Goal: Transaction & Acquisition: Download file/media

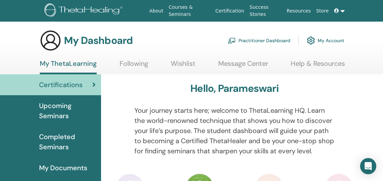
click at [95, 82] on icon at bounding box center [93, 84] width 3 height 7
click at [60, 84] on span "Certifications" at bounding box center [60, 85] width 43 height 10
click at [333, 39] on link "My Account" at bounding box center [325, 40] width 37 height 15
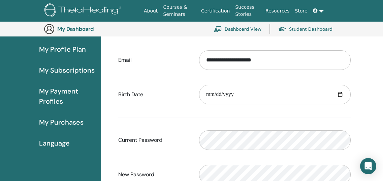
scroll to position [79, 0]
click at [199, 125] on protonpass-control-6dcc at bounding box center [199, 125] width 0 height 0
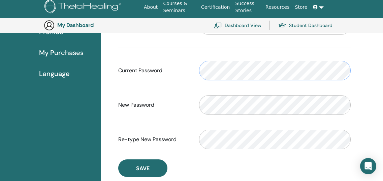
scroll to position [147, 0]
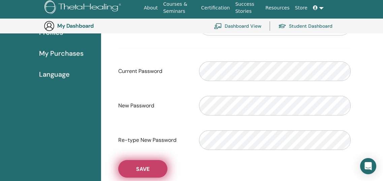
click at [148, 165] on span "Save" at bounding box center [142, 168] width 13 height 7
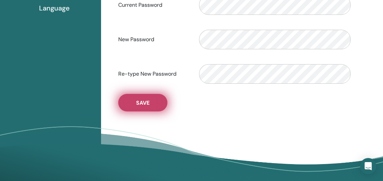
scroll to position [214, 0]
click at [143, 101] on span "Save" at bounding box center [142, 102] width 13 height 7
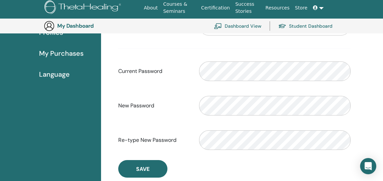
scroll to position [147, 0]
click at [199, 57] on protonpass-control-6dcc at bounding box center [199, 57] width 0 height 0
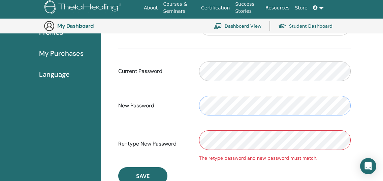
click at [180, 103] on div "New Password" at bounding box center [234, 105] width 243 height 29
click at [179, 137] on div "Re-type New Password The retype password and new password must match." at bounding box center [234, 143] width 243 height 36
click at [173, 131] on div "Re-type New Password The retype password and new password must match." at bounding box center [234, 143] width 243 height 36
click at [185, 112] on div "New Password" at bounding box center [234, 105] width 243 height 29
click at [193, 104] on div "New Password" at bounding box center [234, 105] width 243 height 29
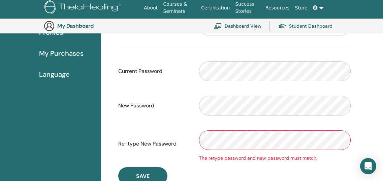
click at [201, 132] on div "The retype password and new password must match." at bounding box center [275, 143] width 162 height 36
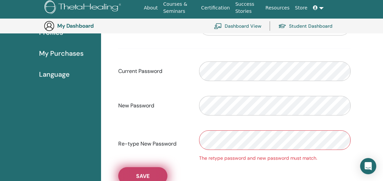
click at [144, 173] on span "Save" at bounding box center [142, 175] width 13 height 7
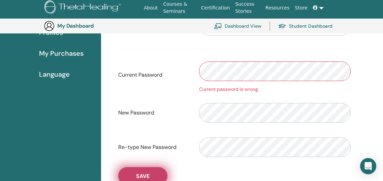
click at [145, 171] on button "Save" at bounding box center [142, 176] width 49 height 18
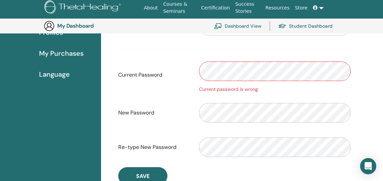
click at [174, 67] on div "Current Password Current password is wrong" at bounding box center [234, 75] width 243 height 36
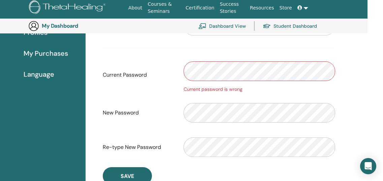
scroll to position [147, 21]
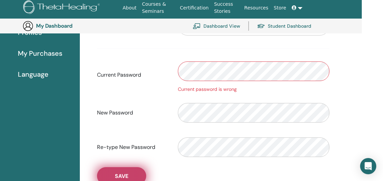
click at [122, 173] on span "Save" at bounding box center [121, 175] width 13 height 7
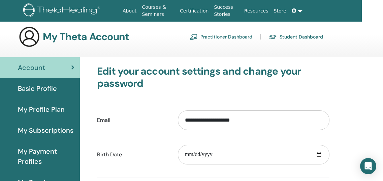
scroll to position [2, 21]
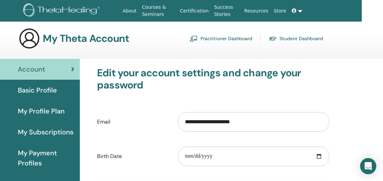
click at [300, 11] on link at bounding box center [297, 11] width 16 height 12
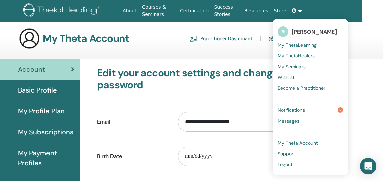
click at [315, 109] on link "Notifications 2" at bounding box center [310, 109] width 65 height 11
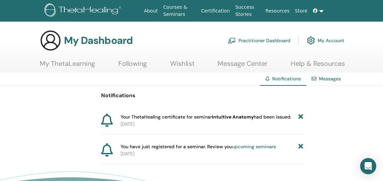
click at [333, 42] on link "My Account" at bounding box center [325, 40] width 37 height 15
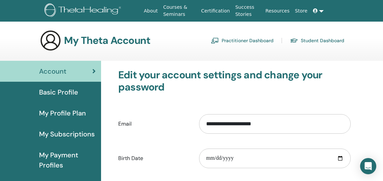
click at [68, 90] on span "Basic Profile" at bounding box center [58, 92] width 39 height 10
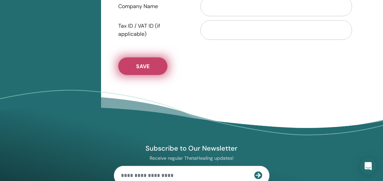
click at [142, 68] on span "Save" at bounding box center [142, 66] width 13 height 7
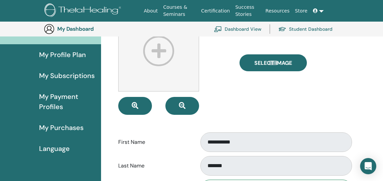
scroll to position [73, 0]
click at [52, 124] on span "My Purchases" at bounding box center [61, 127] width 44 height 10
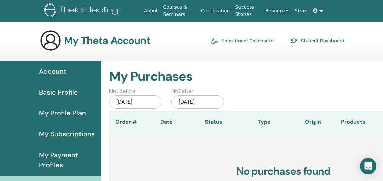
click at [58, 69] on span "Account" at bounding box center [52, 71] width 27 height 10
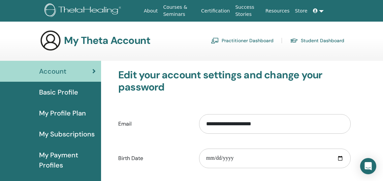
click at [224, 9] on link "Certification" at bounding box center [216, 11] width 34 height 12
click at [322, 11] on link at bounding box center [318, 11] width 16 height 12
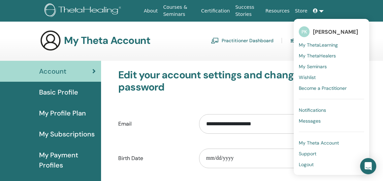
click at [330, 31] on span "[PERSON_NAME]" at bounding box center [335, 31] width 45 height 7
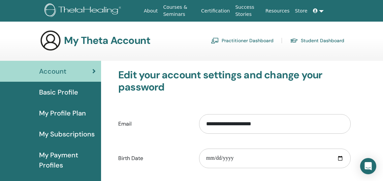
click at [321, 11] on link at bounding box center [318, 11] width 16 height 12
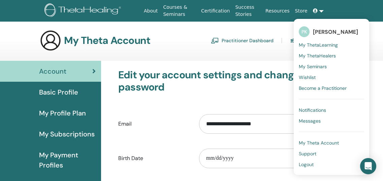
click at [310, 164] on span "Logout" at bounding box center [306, 164] width 15 height 6
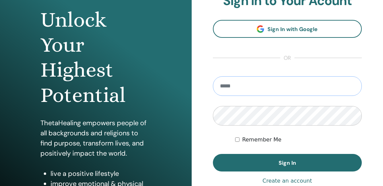
scroll to position [67, 0]
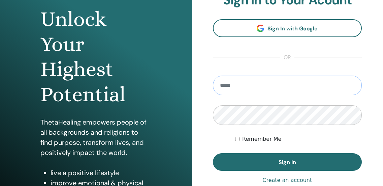
click at [269, 86] on input "email" at bounding box center [287, 85] width 149 height 20
click at [251, 139] on label "Remember Me" at bounding box center [261, 139] width 39 height 8
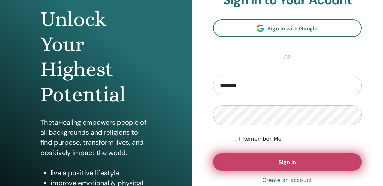
click at [284, 158] on span "Sign In" at bounding box center [288, 161] width 18 height 7
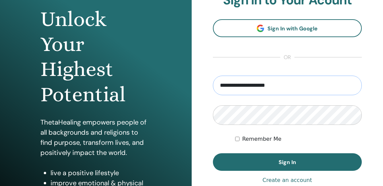
type input "**********"
click at [335, 135] on div "Remember Me" at bounding box center [298, 139] width 127 height 8
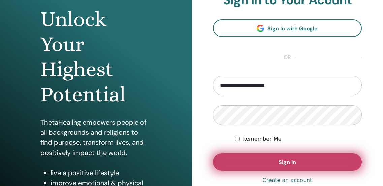
click at [286, 160] on span "Sign In" at bounding box center [288, 161] width 18 height 7
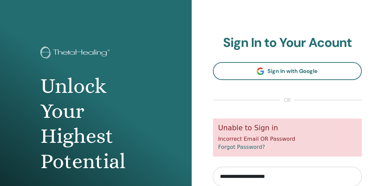
type input "********"
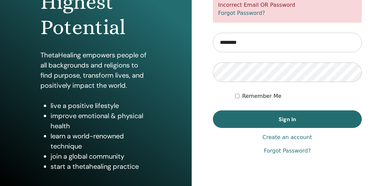
scroll to position [134, 0]
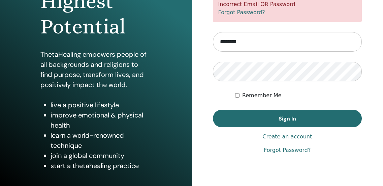
click at [297, 148] on link "Forgot Password?" at bounding box center [287, 150] width 47 height 8
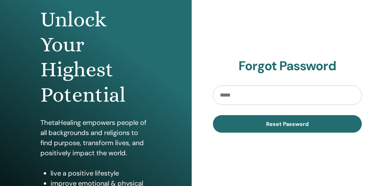
scroll to position [67, 0]
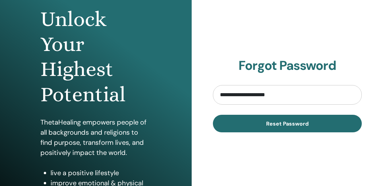
type input "**********"
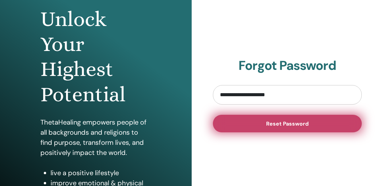
click at [294, 120] on span "Reset Password" at bounding box center [287, 123] width 42 height 7
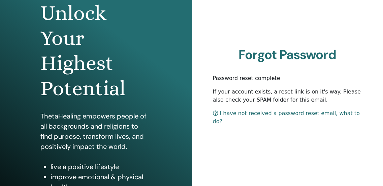
scroll to position [73, 0]
click at [236, 115] on link "I have not received a password reset email, what to do?" at bounding box center [286, 117] width 147 height 14
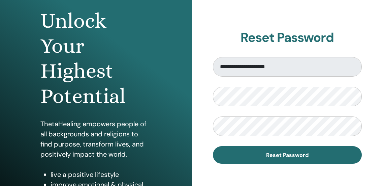
scroll to position [66, 0]
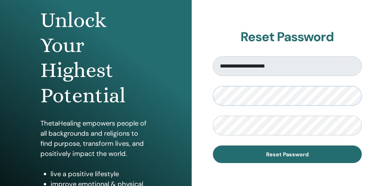
click at [213, 86] on protonpass-control-7143 at bounding box center [213, 86] width 0 height 0
click at [207, 111] on div "**********" at bounding box center [288, 96] width 192 height 324
click at [213, 86] on protonpass-control-7143 at bounding box center [213, 86] width 0 height 0
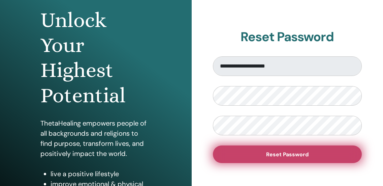
click at [286, 153] on span "Reset Password" at bounding box center [287, 154] width 42 height 7
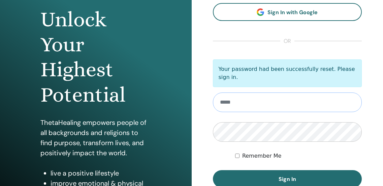
scroll to position [67, 0]
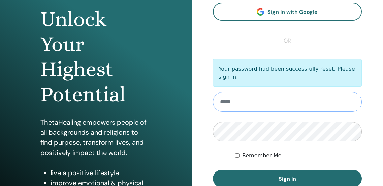
click at [255, 93] on input "email" at bounding box center [287, 102] width 149 height 20
click at [254, 151] on label "Remember Me" at bounding box center [261, 155] width 39 height 8
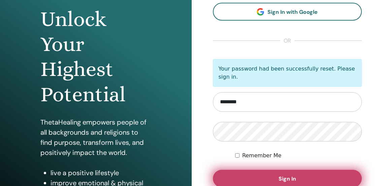
click at [277, 172] on button "Sign In" at bounding box center [287, 179] width 149 height 18
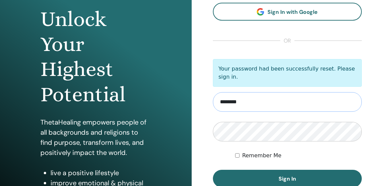
click at [264, 98] on input "********" at bounding box center [287, 102] width 149 height 20
click at [261, 100] on input "********" at bounding box center [287, 102] width 149 height 20
type input "**********"
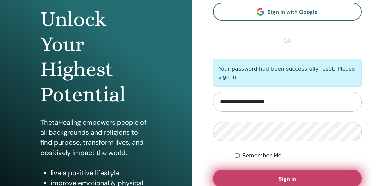
click at [287, 171] on button "Sign In" at bounding box center [287, 179] width 149 height 18
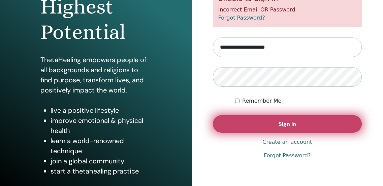
scroll to position [129, 0]
click at [297, 120] on button "Sign In" at bounding box center [287, 124] width 149 height 18
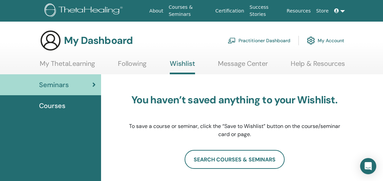
click at [83, 65] on link "My ThetaLearning" at bounding box center [67, 65] width 55 height 13
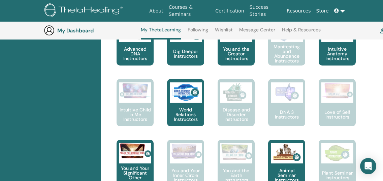
scroll to position [385, 0]
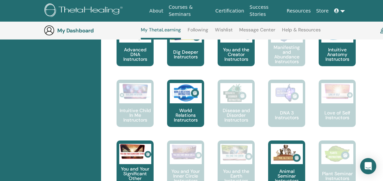
click at [224, 28] on link "Wishlist" at bounding box center [224, 32] width 18 height 11
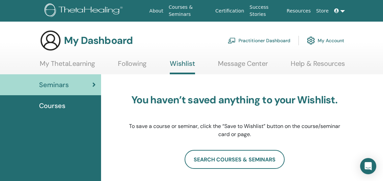
click at [76, 63] on link "My ThetaLearning" at bounding box center [67, 65] width 55 height 13
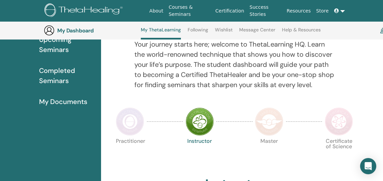
scroll to position [85, 0]
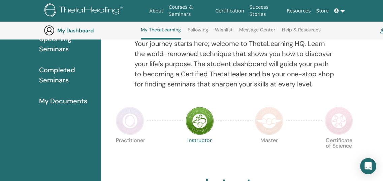
click at [59, 72] on span "Completed Seminars" at bounding box center [67, 75] width 57 height 20
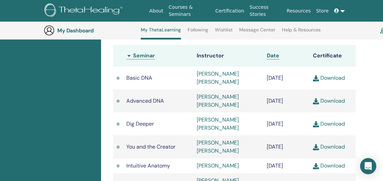
scroll to position [216, 0]
click at [327, 77] on link "Download" at bounding box center [329, 77] width 32 height 7
click at [330, 101] on link "Download" at bounding box center [329, 100] width 32 height 7
click at [330, 122] on link "Download" at bounding box center [329, 123] width 32 height 7
click at [330, 145] on link "Download" at bounding box center [329, 146] width 32 height 7
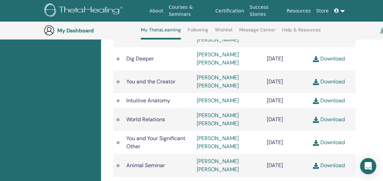
scroll to position [282, 0]
click at [332, 99] on link "Download" at bounding box center [329, 99] width 32 height 7
click at [332, 118] on link "Download" at bounding box center [329, 118] width 32 height 7
click at [333, 140] on link "Download" at bounding box center [329, 141] width 32 height 7
click at [332, 164] on link "Download" at bounding box center [329, 164] width 32 height 7
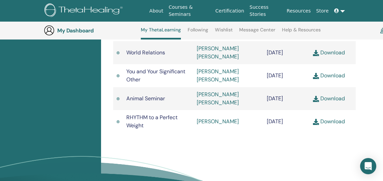
scroll to position [348, 0]
click at [332, 118] on link "Download" at bounding box center [329, 120] width 32 height 7
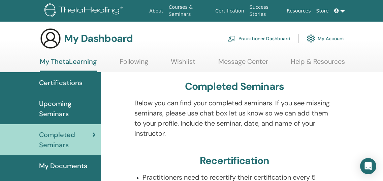
scroll to position [0, 0]
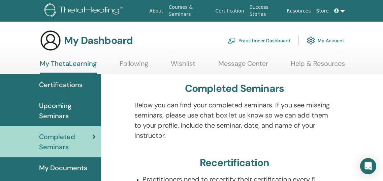
click at [75, 82] on span "Certifications" at bounding box center [60, 85] width 43 height 10
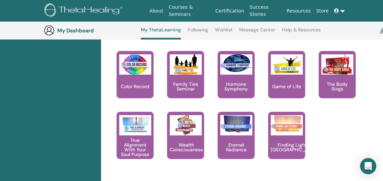
scroll to position [743, 0]
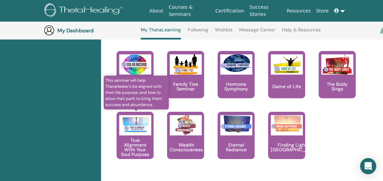
click at [132, 130] on img at bounding box center [135, 124] width 32 height 18
